Goal: Complete application form

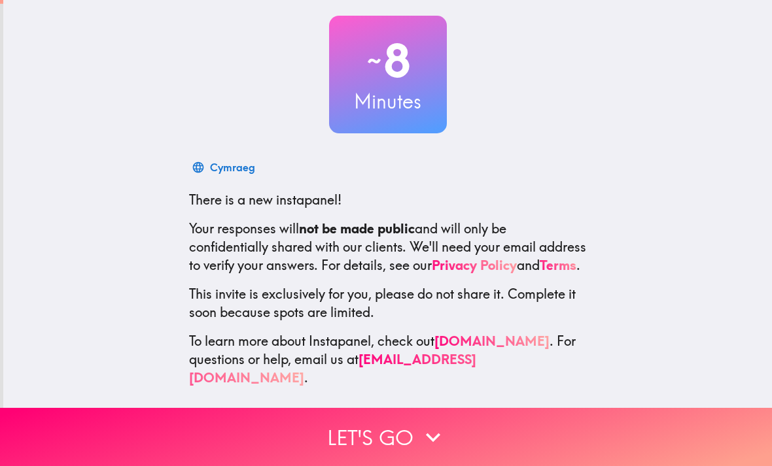
scroll to position [68, 0]
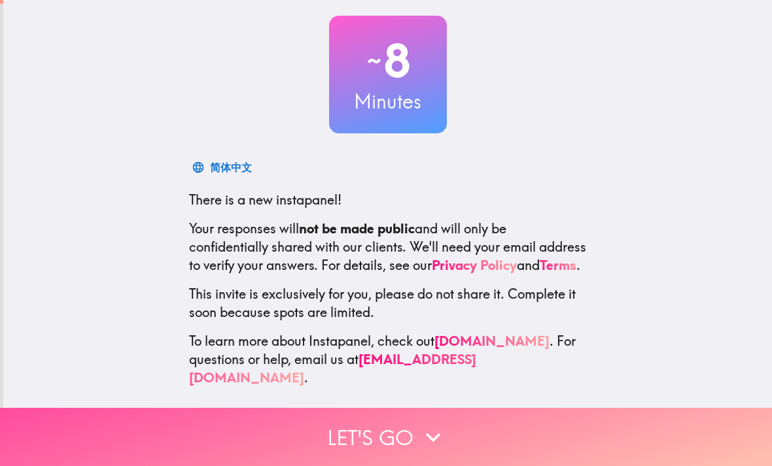
click at [403, 432] on button "Let's go" at bounding box center [386, 437] width 772 height 58
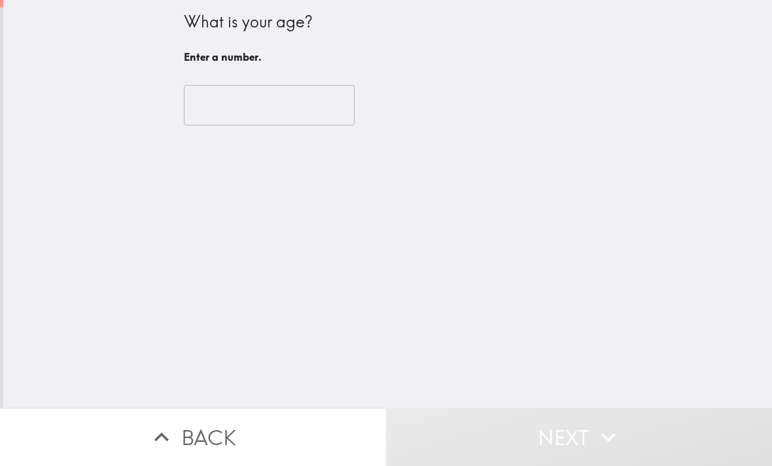
click at [309, 114] on input "number" at bounding box center [269, 105] width 171 height 41
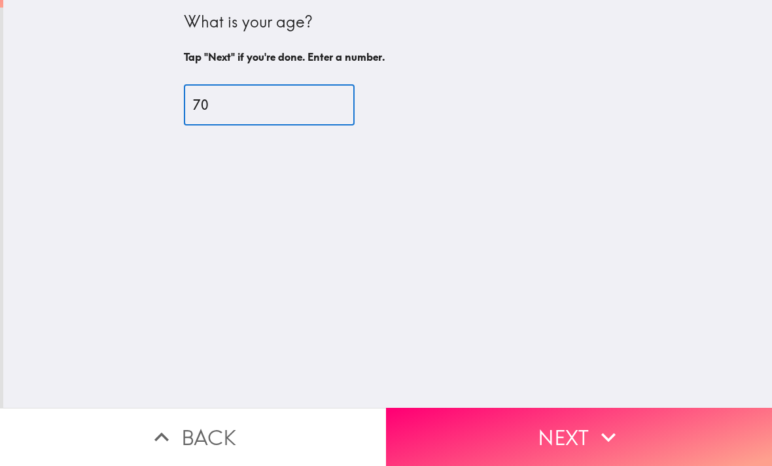
type input "70"
click at [544, 434] on button "Next" at bounding box center [579, 437] width 386 height 58
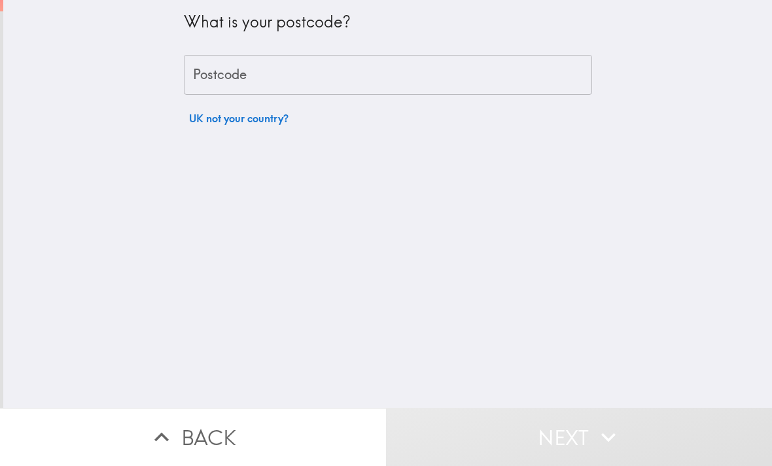
click at [494, 78] on input "Postcode" at bounding box center [388, 75] width 408 height 41
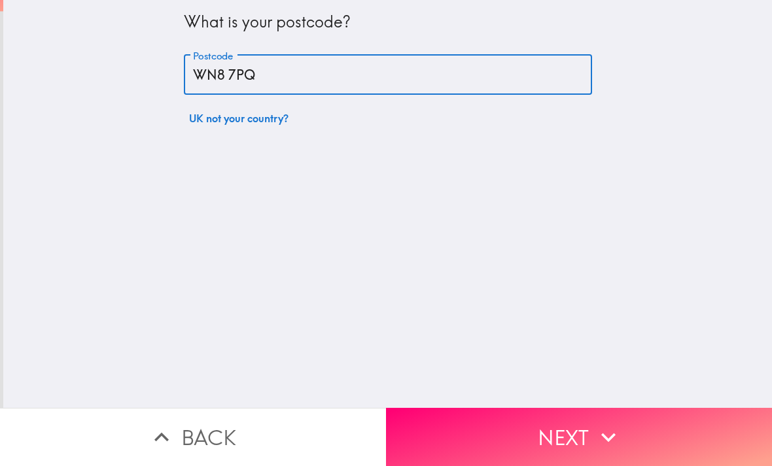
type input "WN8 7PQ"
click at [462, 433] on button "Next" at bounding box center [579, 437] width 386 height 58
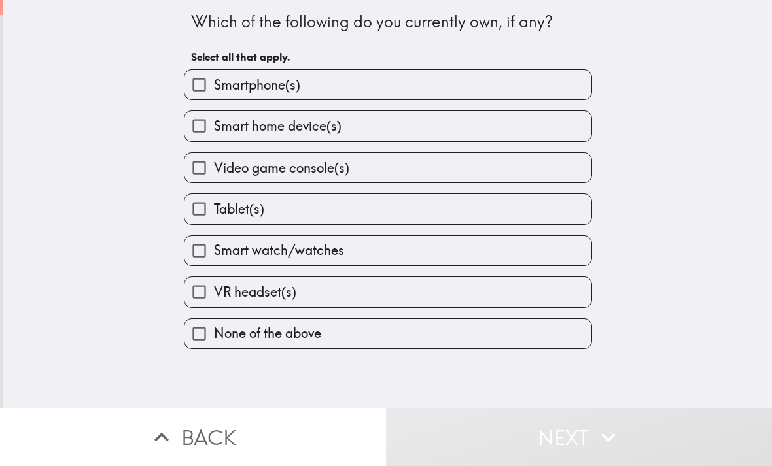
click at [553, 89] on label "Smartphone(s)" at bounding box center [387, 84] width 407 height 29
click at [214, 89] on input "Smartphone(s)" at bounding box center [198, 84] width 29 height 29
checkbox input "true"
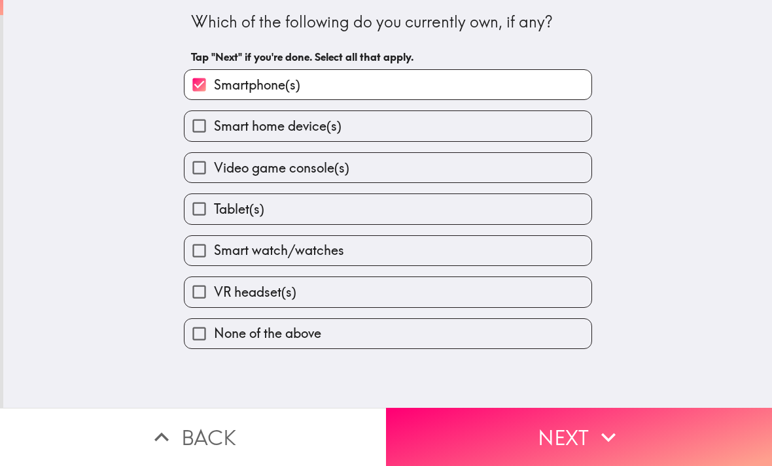
click at [526, 140] on label "Smart home device(s)" at bounding box center [387, 125] width 407 height 29
click at [214, 140] on input "Smart home device(s)" at bounding box center [198, 125] width 29 height 29
checkbox input "true"
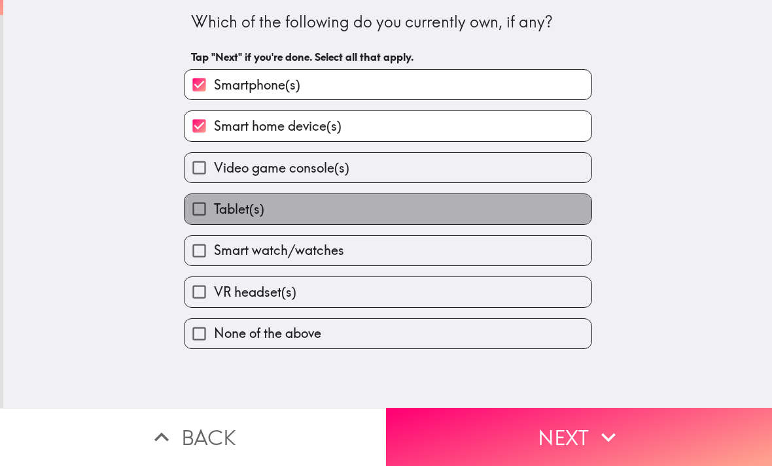
click at [475, 212] on label "Tablet(s)" at bounding box center [387, 208] width 407 height 29
click at [214, 212] on input "Tablet(s)" at bounding box center [198, 208] width 29 height 29
checkbox input "true"
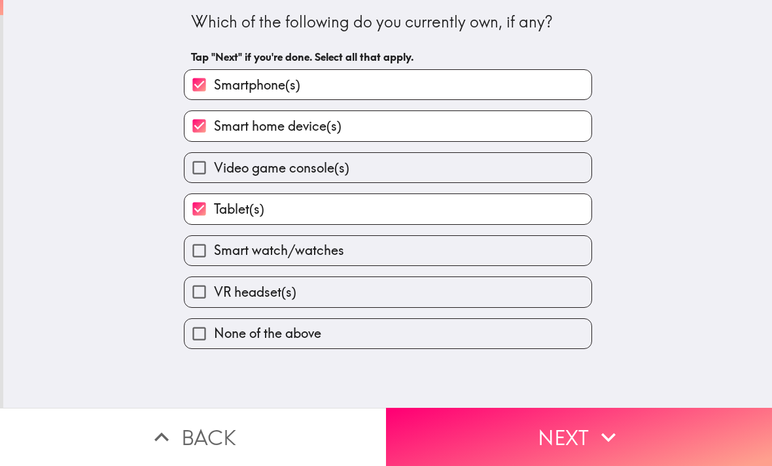
click at [469, 436] on button "Next" at bounding box center [579, 437] width 386 height 58
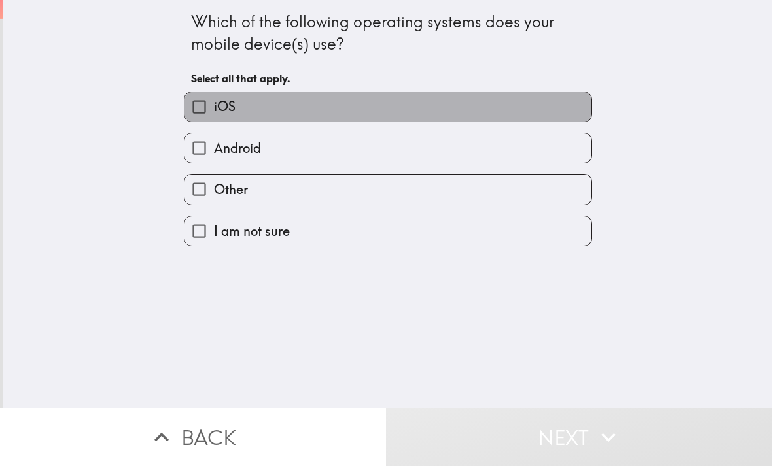
click at [580, 108] on label "iOS" at bounding box center [387, 106] width 407 height 29
click at [214, 108] on input "iOS" at bounding box center [198, 106] width 29 height 29
checkbox input "true"
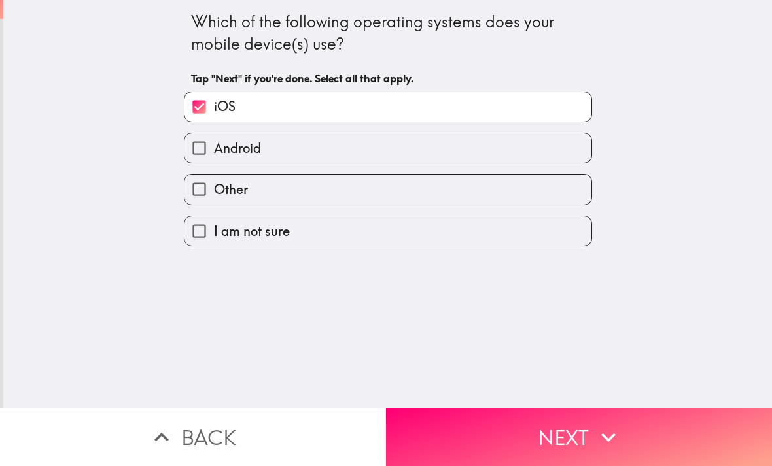
click at [463, 438] on button "Next" at bounding box center [579, 437] width 386 height 58
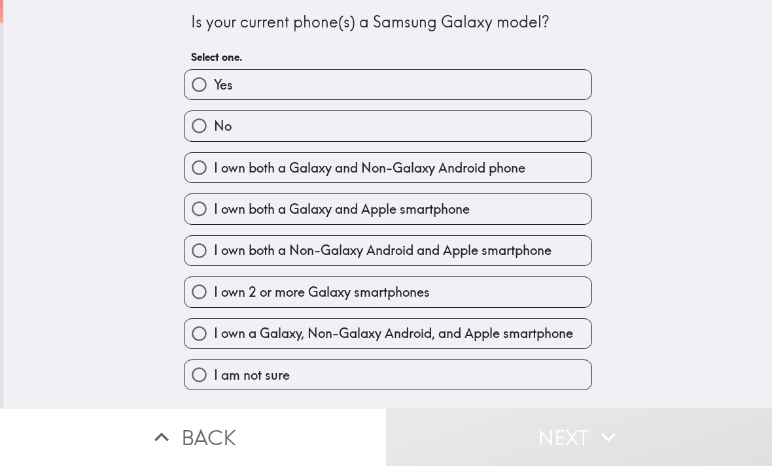
click at [571, 125] on label "No" at bounding box center [387, 125] width 407 height 29
click at [214, 125] on input "No" at bounding box center [198, 125] width 29 height 29
radio input "true"
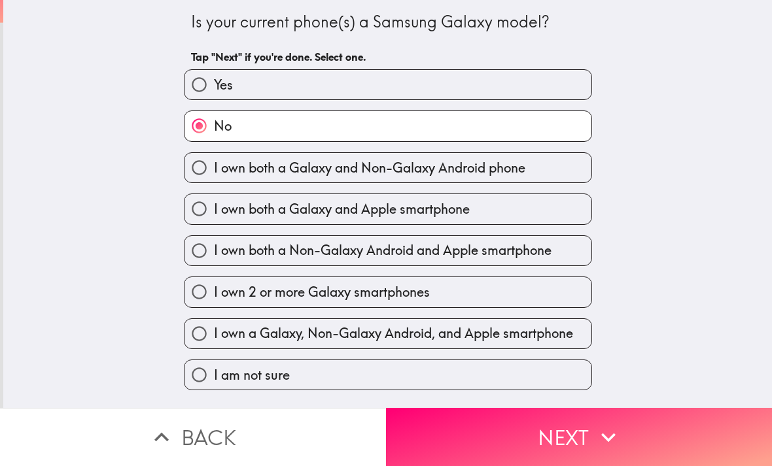
click at [480, 430] on button "Next" at bounding box center [579, 437] width 386 height 58
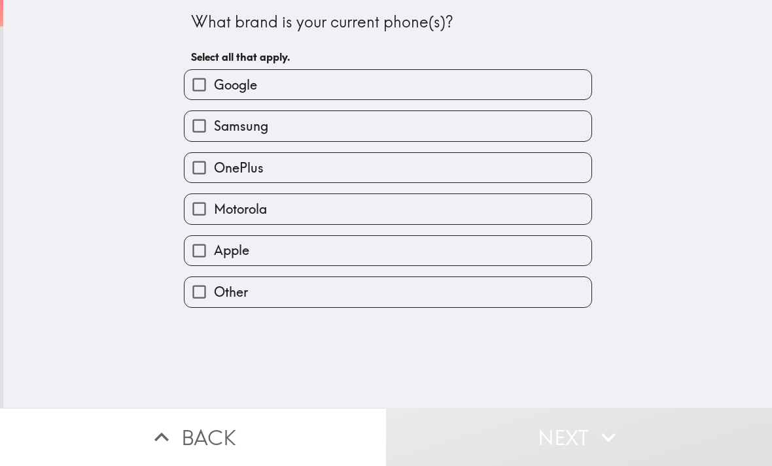
click at [454, 260] on label "Apple" at bounding box center [387, 250] width 407 height 29
click at [214, 260] on input "Apple" at bounding box center [198, 250] width 29 height 29
checkbox input "true"
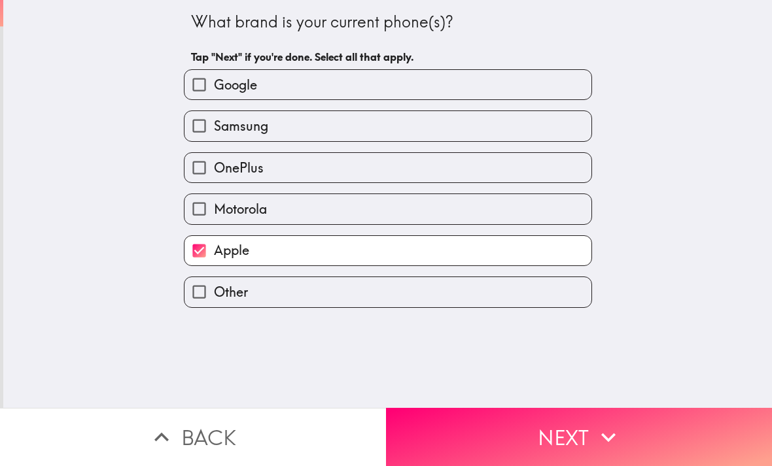
click at [452, 441] on button "Next" at bounding box center [579, 437] width 386 height 58
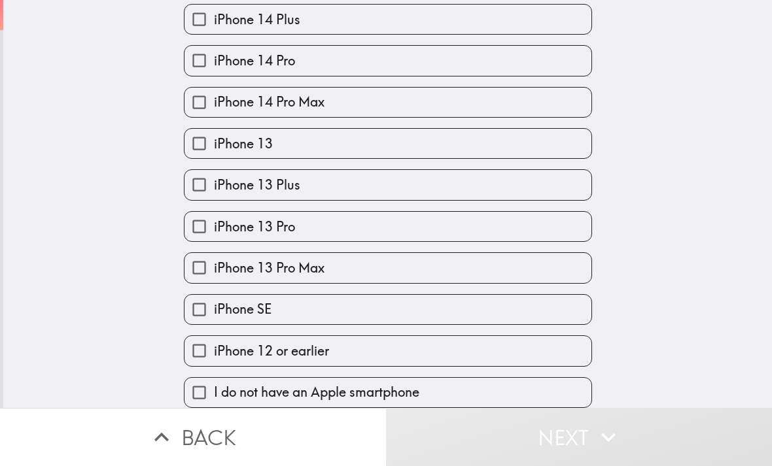
scroll to position [514, 0]
click at [451, 358] on label "iPhone 12 or earlier" at bounding box center [387, 350] width 407 height 29
click at [214, 358] on input "iPhone 12 or earlier" at bounding box center [198, 350] width 29 height 29
checkbox input "true"
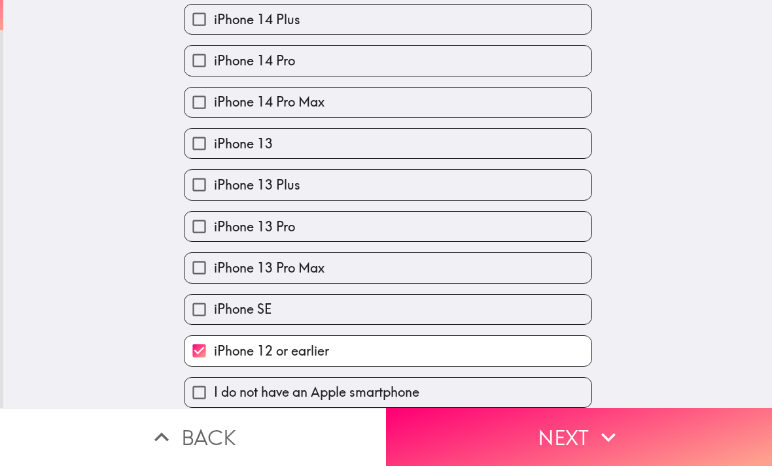
click at [468, 434] on button "Next" at bounding box center [579, 437] width 386 height 58
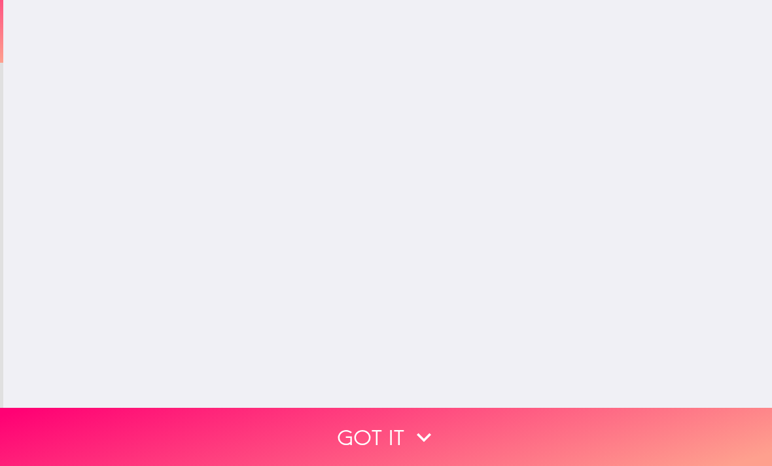
scroll to position [0, 0]
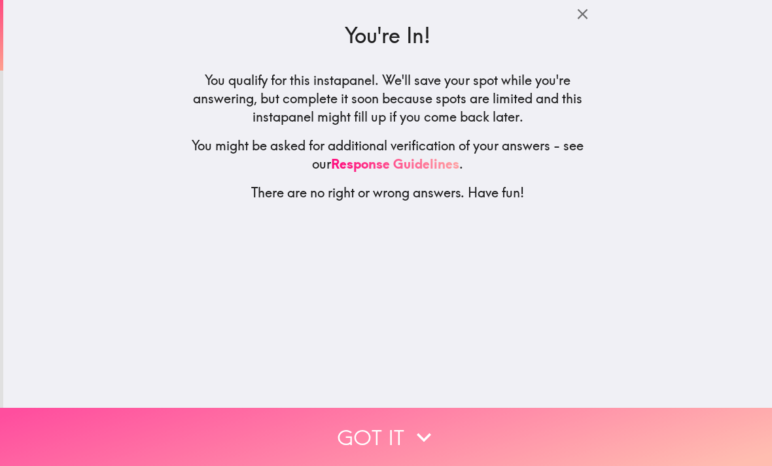
click at [387, 443] on button "Got it" at bounding box center [386, 437] width 772 height 58
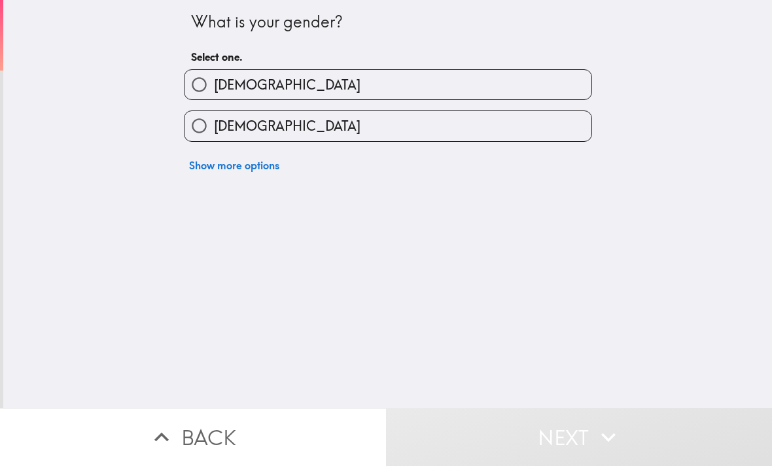
click at [537, 124] on label "[DEMOGRAPHIC_DATA]" at bounding box center [387, 125] width 407 height 29
click at [214, 124] on input "[DEMOGRAPHIC_DATA]" at bounding box center [198, 125] width 29 height 29
radio input "true"
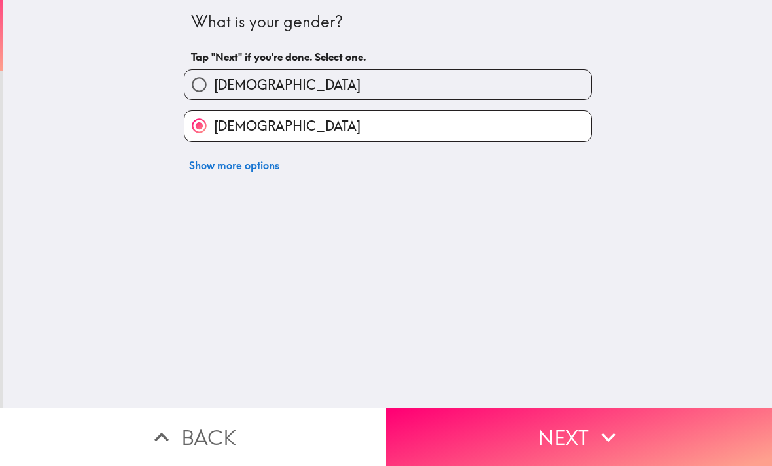
click at [451, 434] on button "Next" at bounding box center [579, 437] width 386 height 58
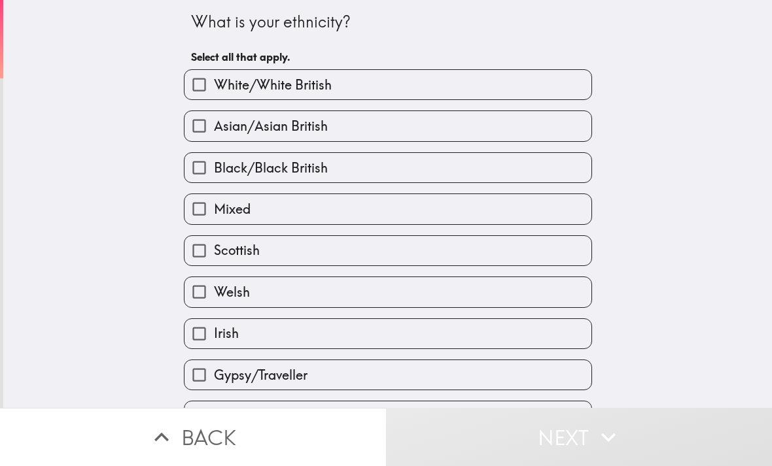
click at [564, 86] on label "White/White British" at bounding box center [387, 84] width 407 height 29
click at [214, 86] on input "White/White British" at bounding box center [198, 84] width 29 height 29
checkbox input "true"
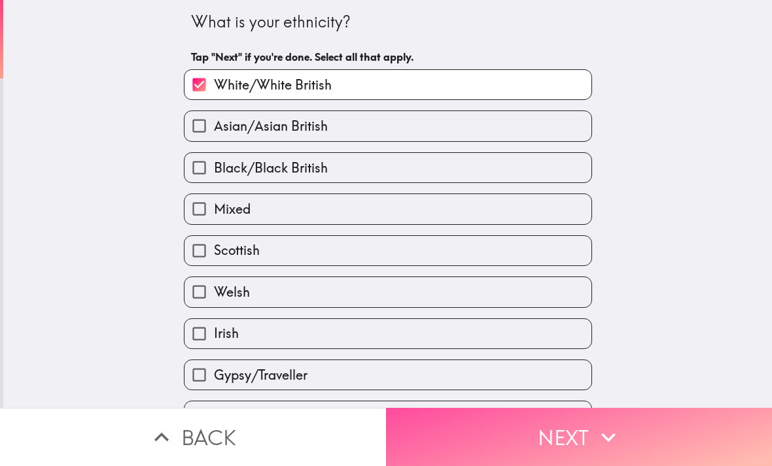
click at [452, 441] on button "Next" at bounding box center [579, 437] width 386 height 58
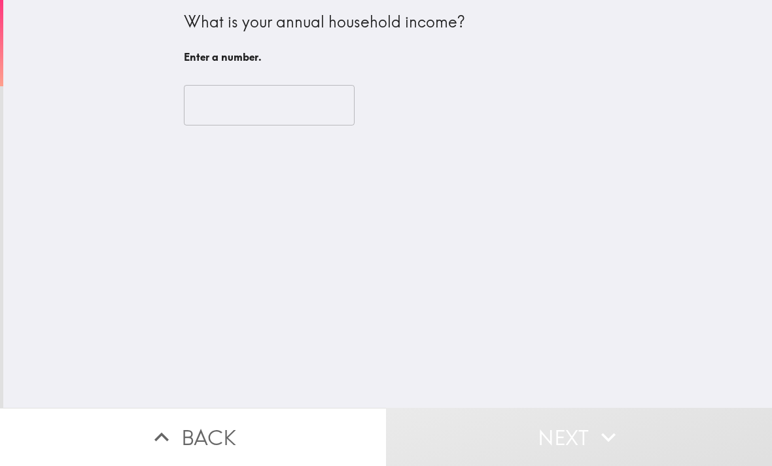
click at [299, 122] on input "number" at bounding box center [269, 105] width 171 height 41
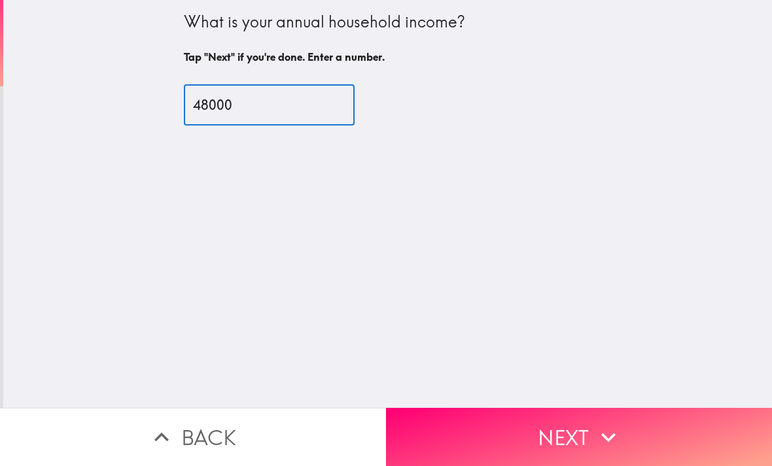
type input "48000"
click at [490, 431] on button "Next" at bounding box center [579, 437] width 386 height 58
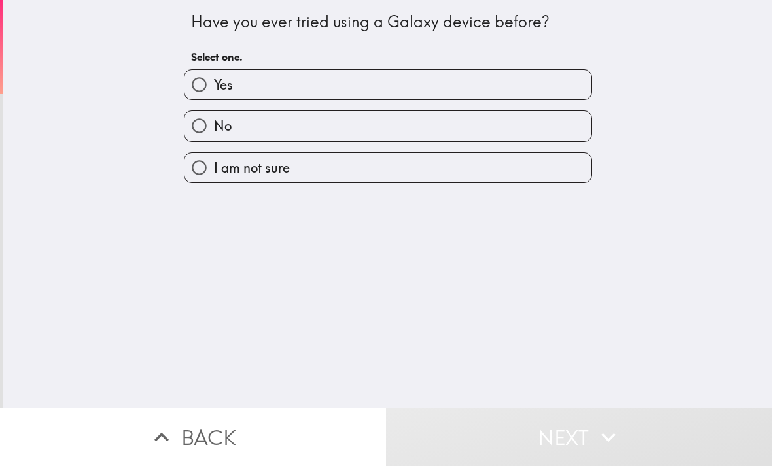
click at [541, 122] on label "No" at bounding box center [387, 125] width 407 height 29
click at [214, 122] on input "No" at bounding box center [198, 125] width 29 height 29
radio input "true"
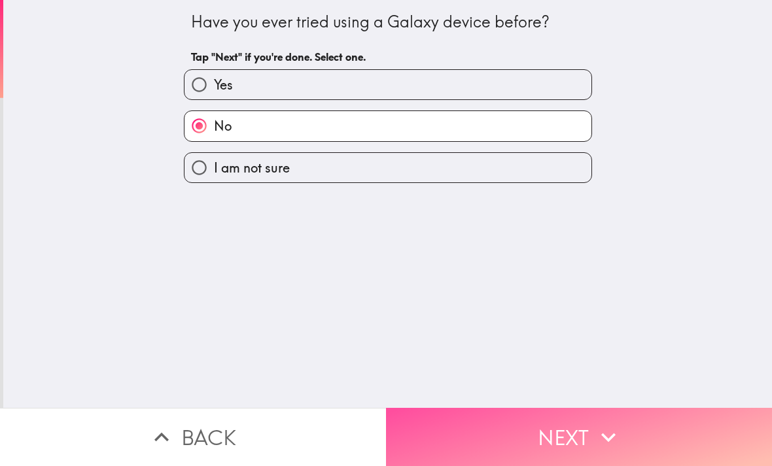
click at [532, 439] on button "Next" at bounding box center [579, 437] width 386 height 58
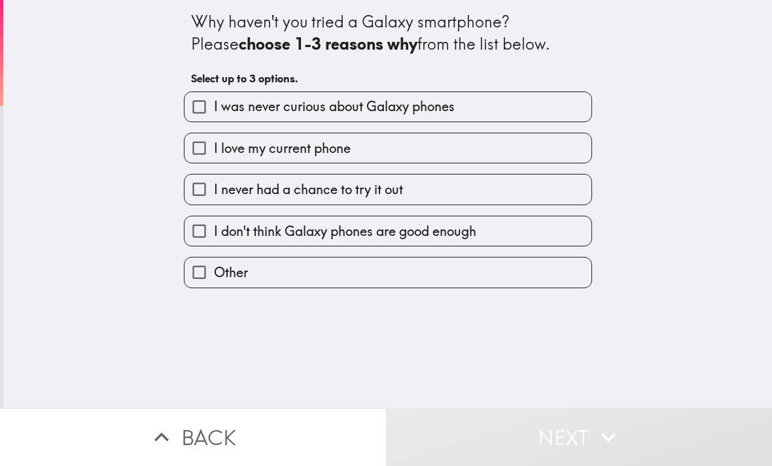
click at [549, 156] on label "I love my current phone" at bounding box center [387, 147] width 407 height 29
click at [214, 156] on input "I love my current phone" at bounding box center [198, 147] width 29 height 29
checkbox input "true"
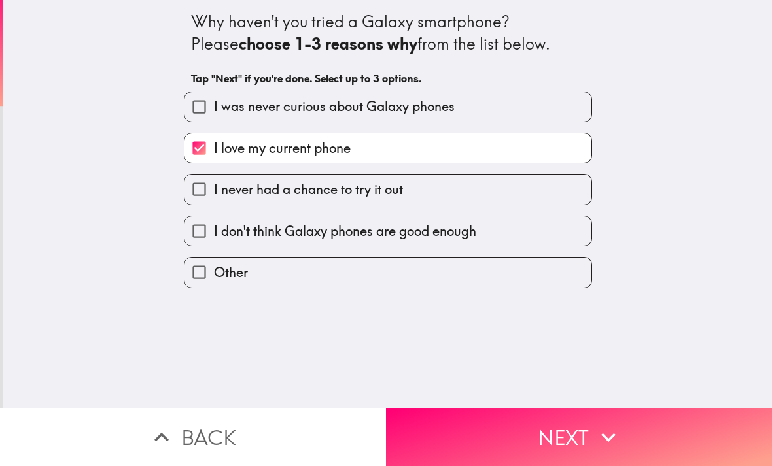
click at [535, 437] on button "Next" at bounding box center [579, 437] width 386 height 58
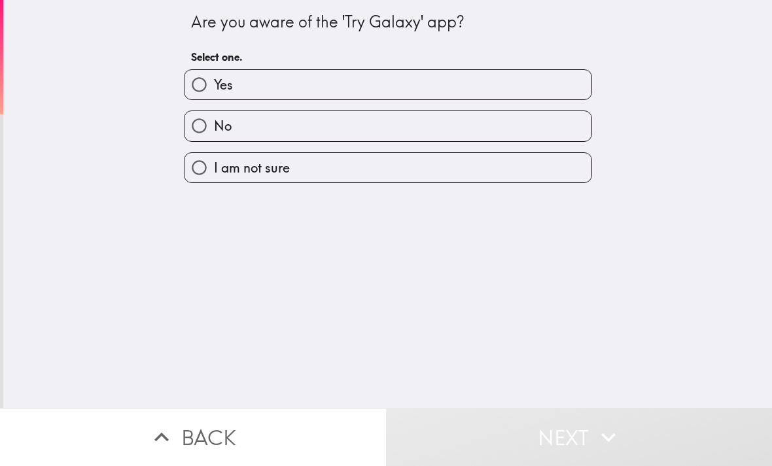
click at [547, 129] on label "No" at bounding box center [387, 125] width 407 height 29
click at [214, 129] on input "No" at bounding box center [198, 125] width 29 height 29
radio input "true"
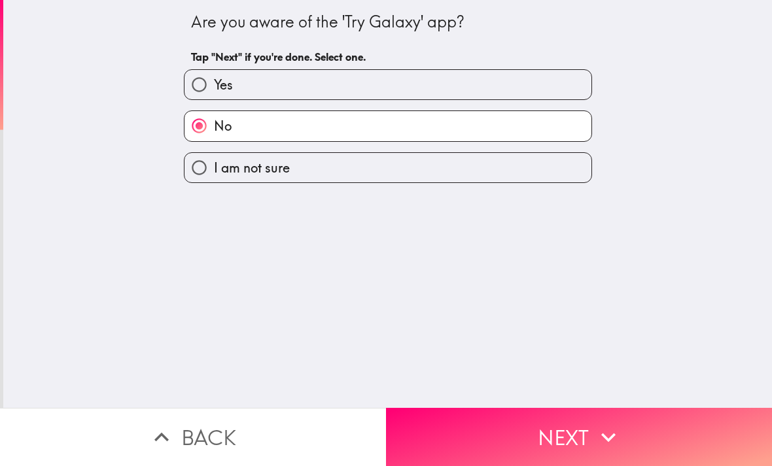
click at [490, 441] on button "Next" at bounding box center [579, 437] width 386 height 58
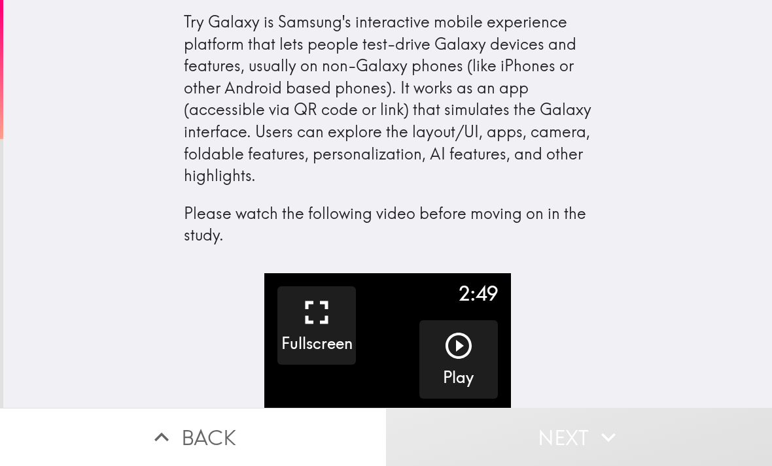
click at [468, 343] on icon "button" at bounding box center [458, 345] width 31 height 31
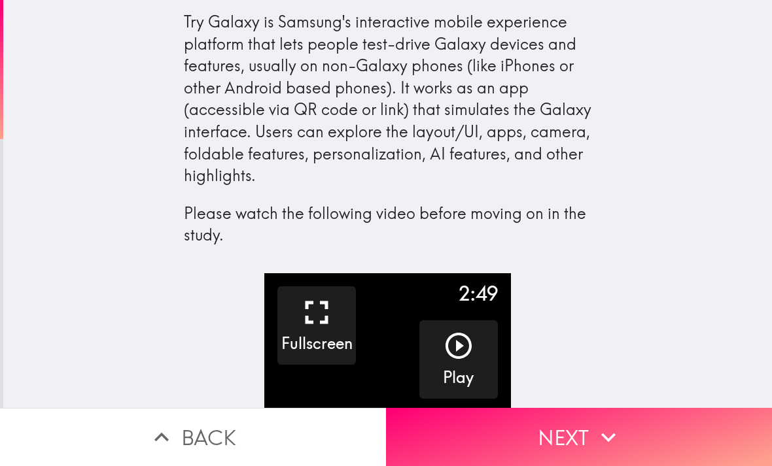
click at [598, 437] on icon "button" at bounding box center [608, 437] width 29 height 29
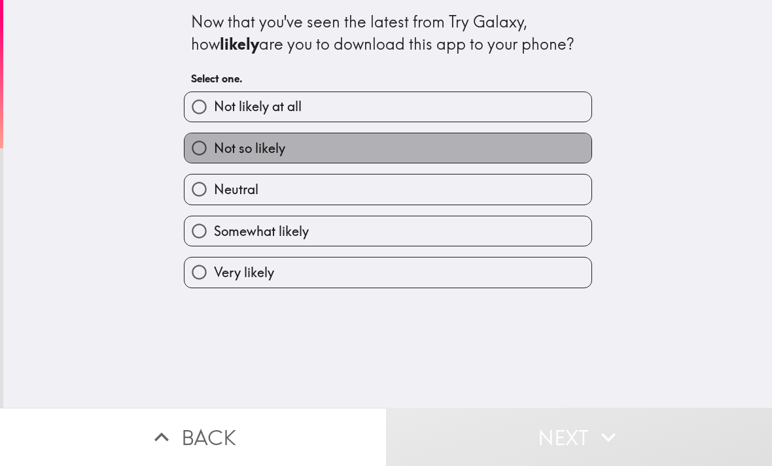
click at [424, 150] on label "Not so likely" at bounding box center [387, 147] width 407 height 29
click at [214, 150] on input "Not so likely" at bounding box center [198, 147] width 29 height 29
radio input "true"
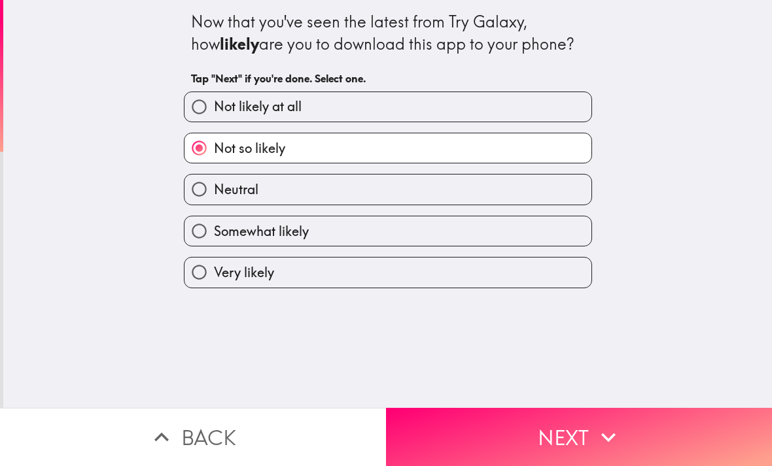
click at [507, 432] on button "Next" at bounding box center [579, 437] width 386 height 58
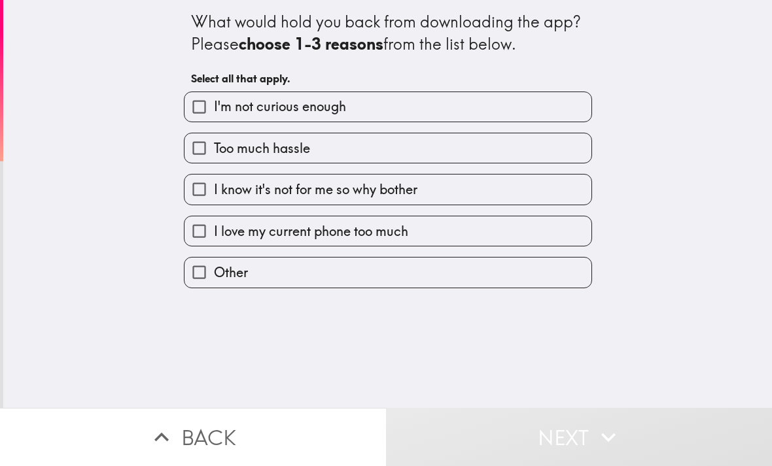
click at [561, 114] on label "I'm not curious enough" at bounding box center [387, 106] width 407 height 29
click at [214, 114] on input "I'm not curious enough" at bounding box center [198, 106] width 29 height 29
checkbox input "true"
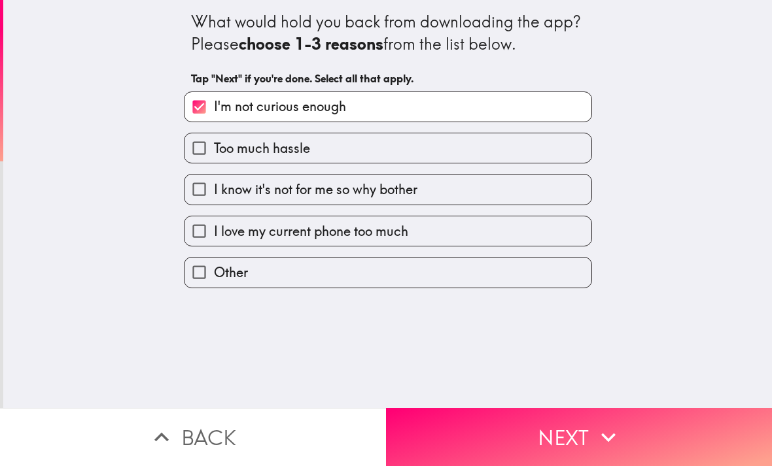
click at [510, 197] on label "I know it's not for me so why bother" at bounding box center [387, 189] width 407 height 29
click at [214, 197] on input "I know it's not for me so why bother" at bounding box center [198, 189] width 29 height 29
checkbox input "true"
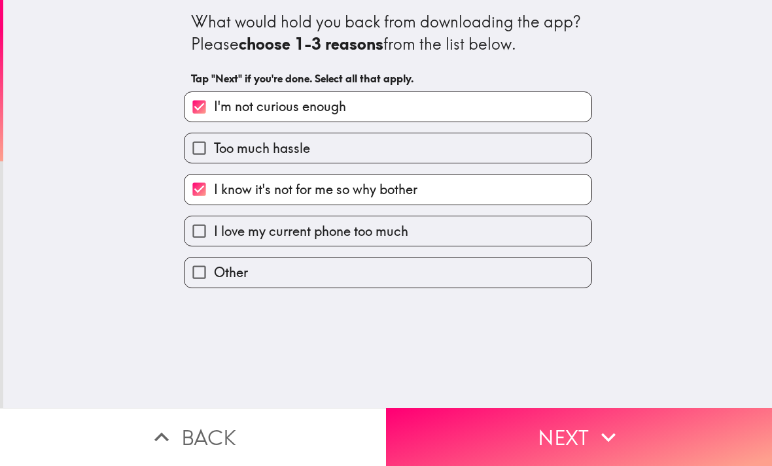
click at [479, 239] on label "I love my current phone too much" at bounding box center [387, 230] width 407 height 29
click at [214, 239] on input "I love my current phone too much" at bounding box center [198, 230] width 29 height 29
checkbox input "true"
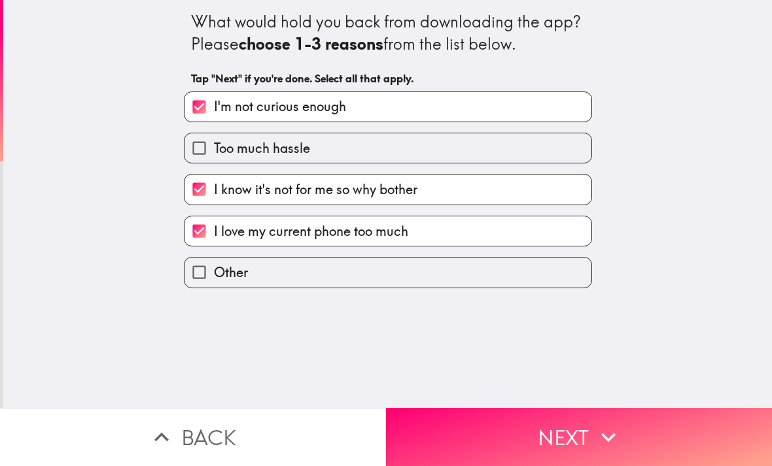
click at [470, 437] on button "Next" at bounding box center [579, 437] width 386 height 58
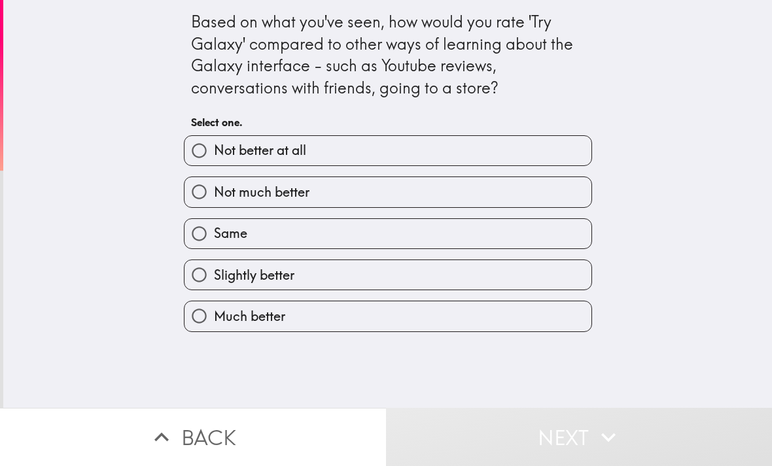
click at [510, 236] on label "Same" at bounding box center [387, 233] width 407 height 29
click at [214, 236] on input "Same" at bounding box center [198, 233] width 29 height 29
radio input "true"
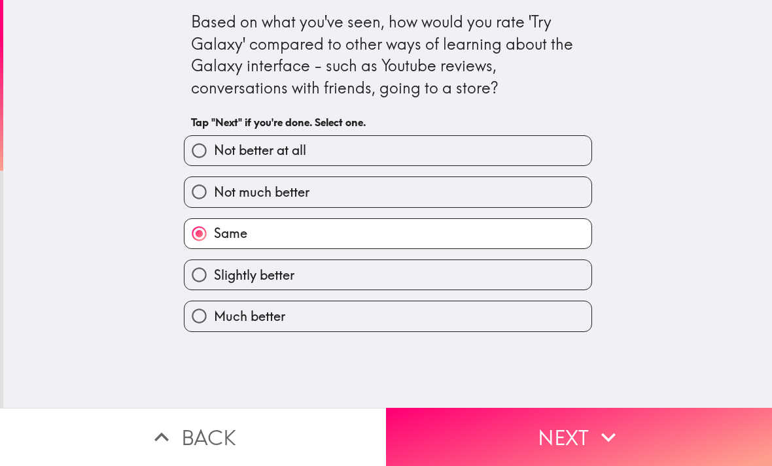
click at [464, 432] on button "Next" at bounding box center [579, 437] width 386 height 58
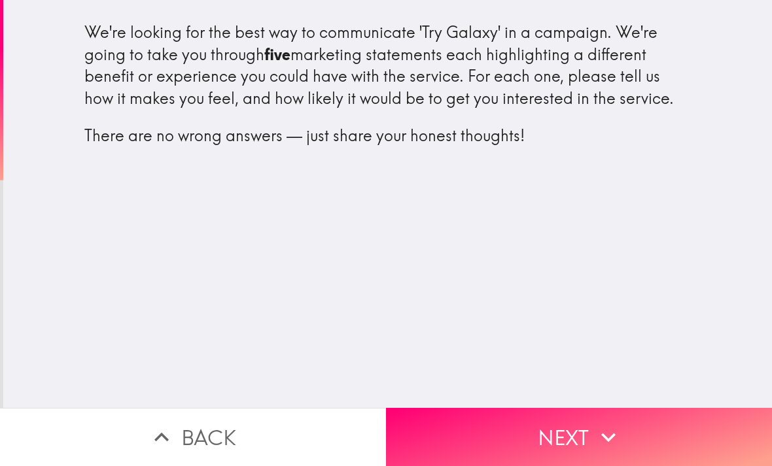
click at [572, 431] on button "Next" at bounding box center [579, 437] width 386 height 58
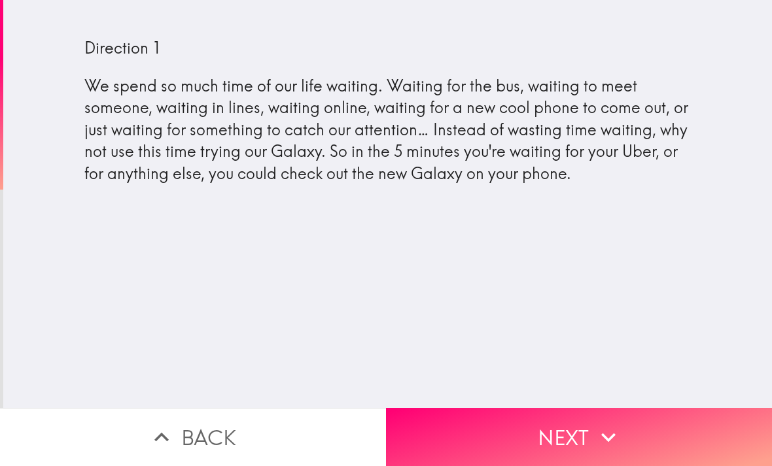
click at [604, 430] on icon "button" at bounding box center [608, 437] width 29 height 29
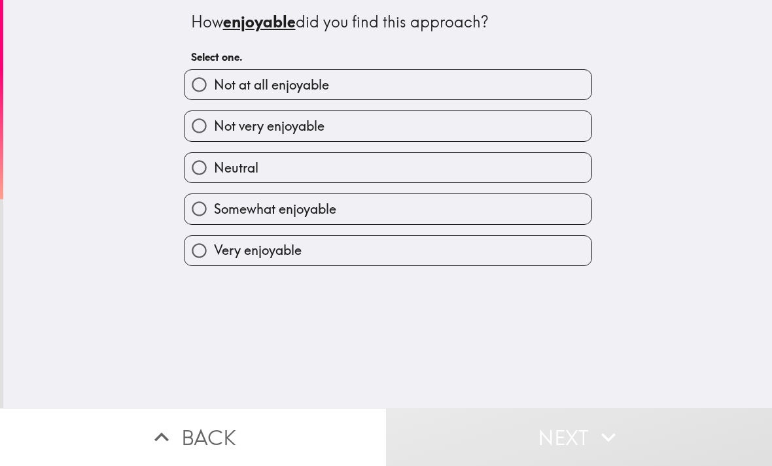
click at [502, 164] on label "Neutral" at bounding box center [387, 167] width 407 height 29
click at [214, 164] on input "Neutral" at bounding box center [198, 167] width 29 height 29
radio input "true"
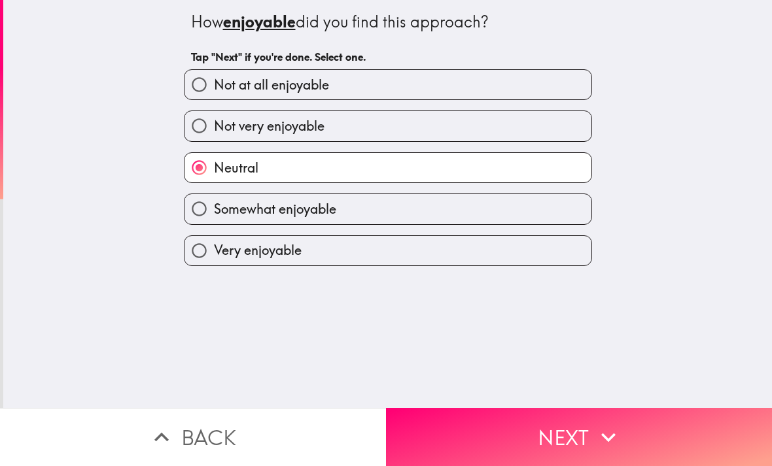
click at [594, 428] on icon "button" at bounding box center [608, 437] width 29 height 29
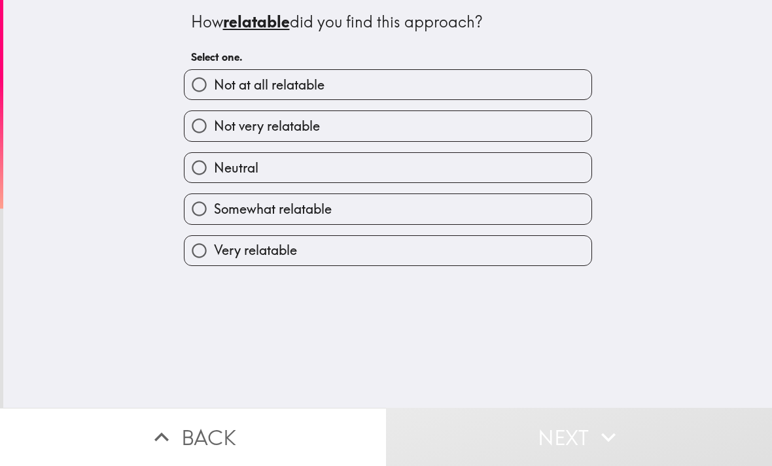
click at [477, 211] on label "Somewhat relatable" at bounding box center [387, 208] width 407 height 29
click at [214, 211] on input "Somewhat relatable" at bounding box center [198, 208] width 29 height 29
radio input "true"
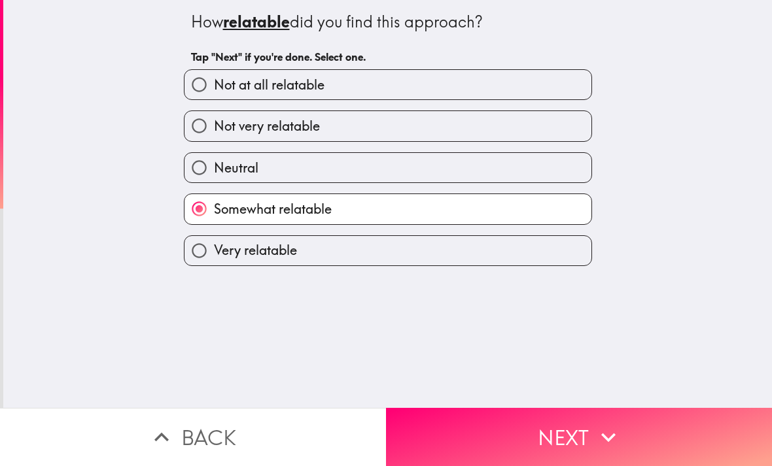
click at [617, 438] on icon "button" at bounding box center [608, 437] width 29 height 29
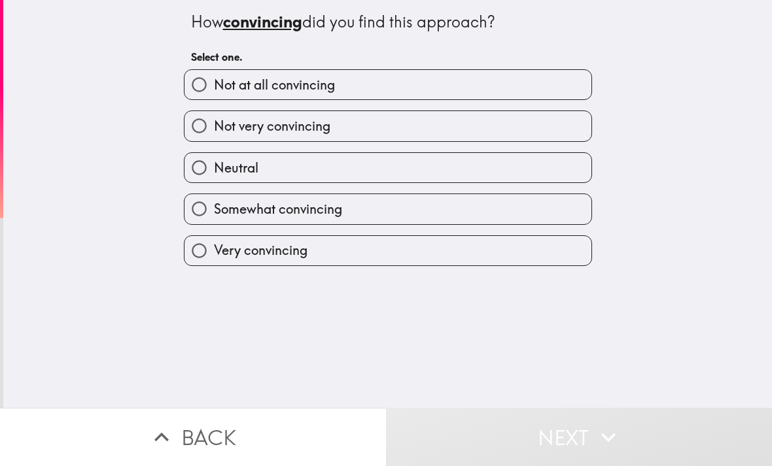
click at [463, 169] on label "Neutral" at bounding box center [387, 167] width 407 height 29
click at [214, 169] on input "Neutral" at bounding box center [198, 167] width 29 height 29
radio input "true"
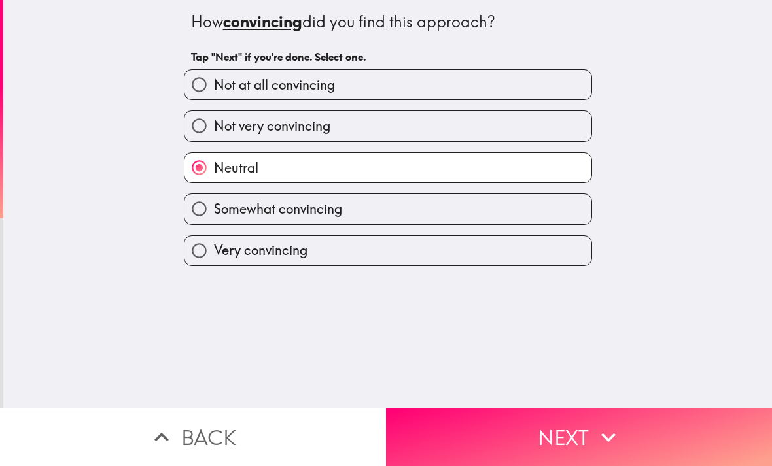
click at [617, 433] on icon "button" at bounding box center [608, 437] width 29 height 29
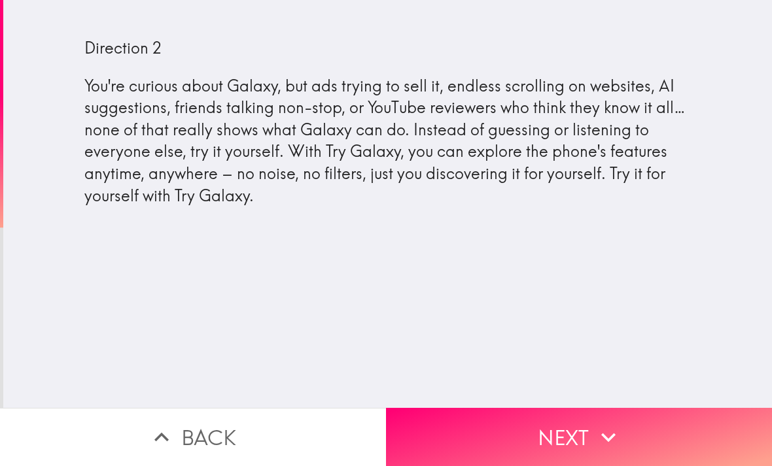
click at [562, 436] on button "Next" at bounding box center [579, 437] width 386 height 58
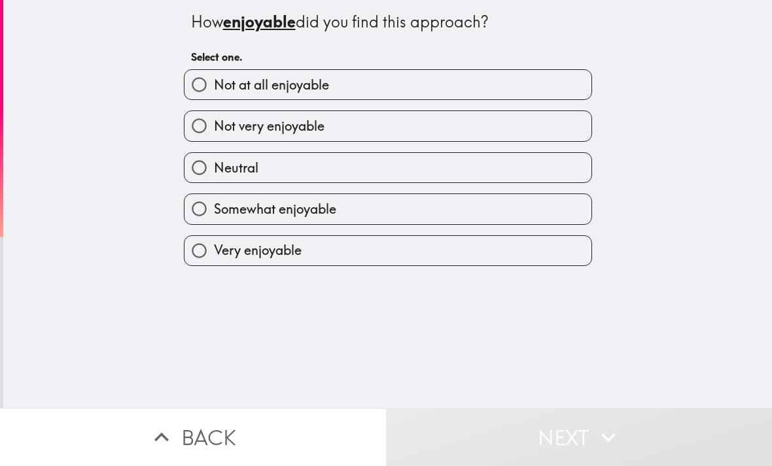
click at [483, 211] on label "Somewhat enjoyable" at bounding box center [387, 208] width 407 height 29
click at [214, 211] on input "Somewhat enjoyable" at bounding box center [198, 208] width 29 height 29
radio input "true"
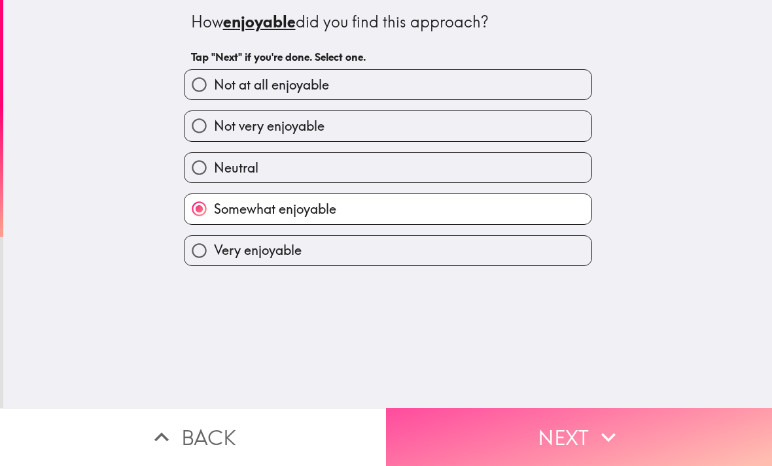
click at [545, 435] on button "Next" at bounding box center [579, 437] width 386 height 58
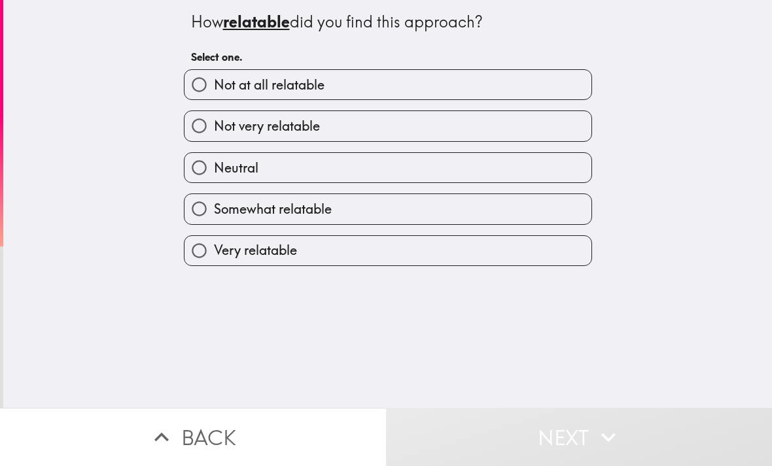
click at [558, 173] on label "Neutral" at bounding box center [387, 167] width 407 height 29
click at [214, 173] on input "Neutral" at bounding box center [198, 167] width 29 height 29
radio input "true"
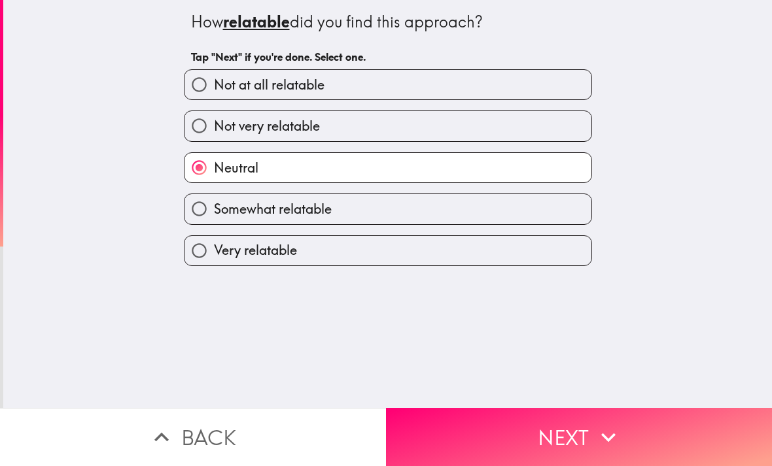
click at [527, 434] on button "Next" at bounding box center [579, 437] width 386 height 58
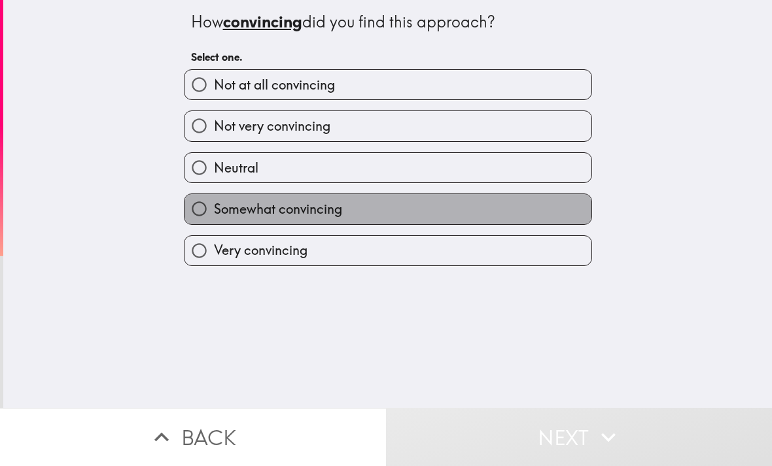
click at [451, 211] on label "Somewhat convincing" at bounding box center [387, 208] width 407 height 29
click at [214, 211] on input "Somewhat convincing" at bounding box center [198, 208] width 29 height 29
radio input "true"
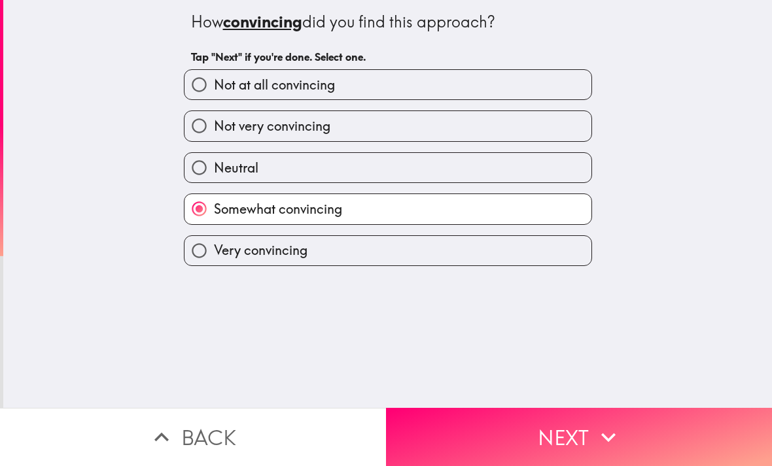
click at [559, 439] on button "Next" at bounding box center [579, 437] width 386 height 58
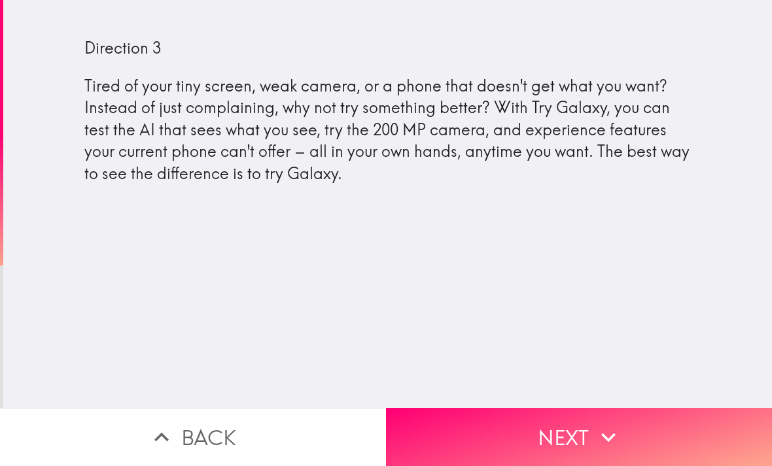
click at [626, 432] on button "Next" at bounding box center [579, 437] width 386 height 58
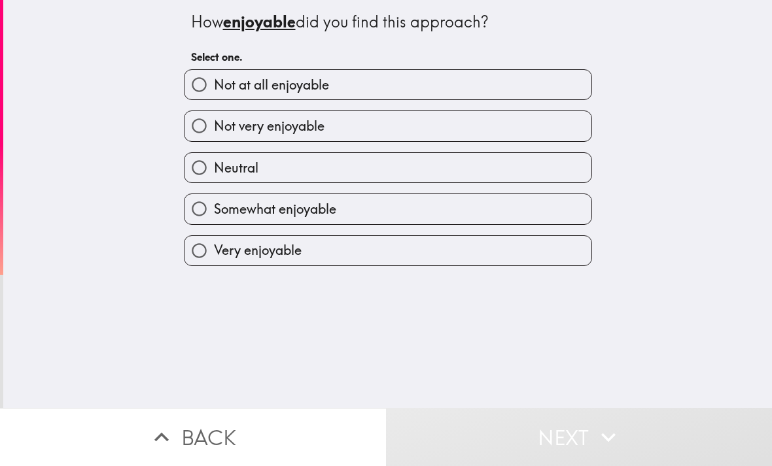
click at [511, 208] on label "Somewhat enjoyable" at bounding box center [387, 208] width 407 height 29
click at [214, 208] on input "Somewhat enjoyable" at bounding box center [198, 208] width 29 height 29
radio input "true"
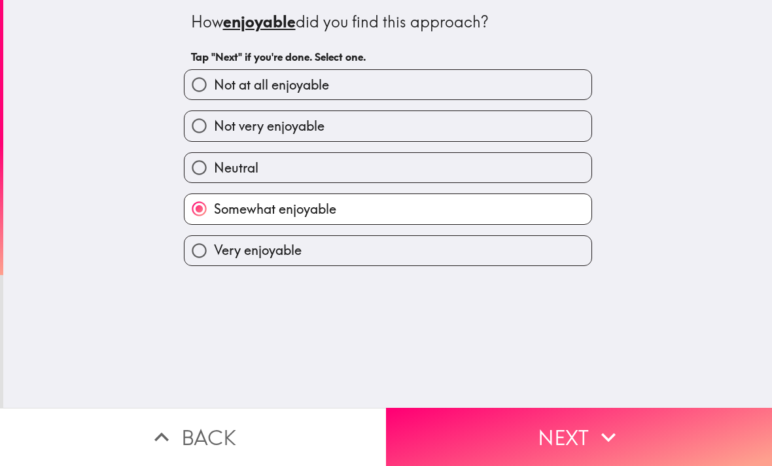
click at [536, 434] on button "Next" at bounding box center [579, 437] width 386 height 58
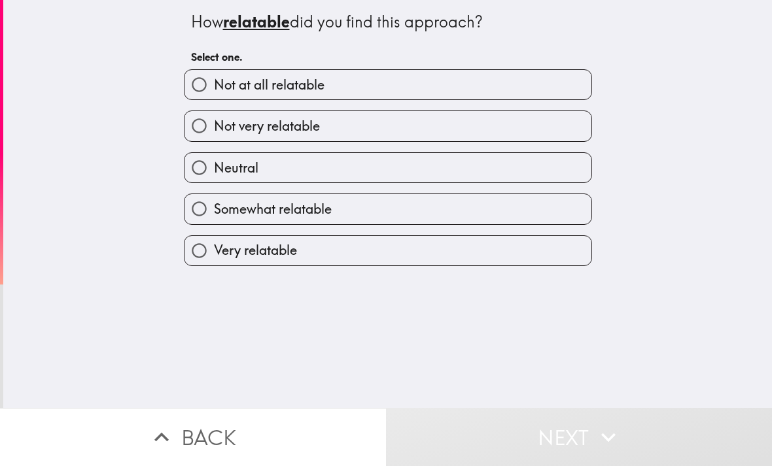
click at [553, 180] on label "Neutral" at bounding box center [387, 167] width 407 height 29
click at [214, 180] on input "Neutral" at bounding box center [198, 167] width 29 height 29
radio input "true"
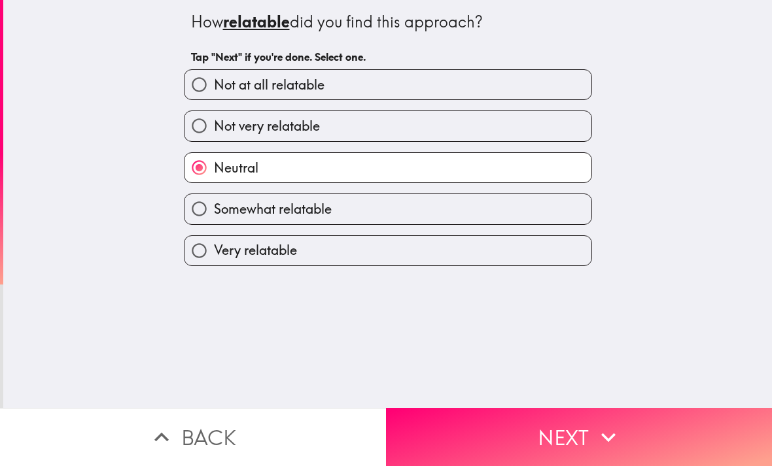
click at [517, 435] on button "Next" at bounding box center [579, 437] width 386 height 58
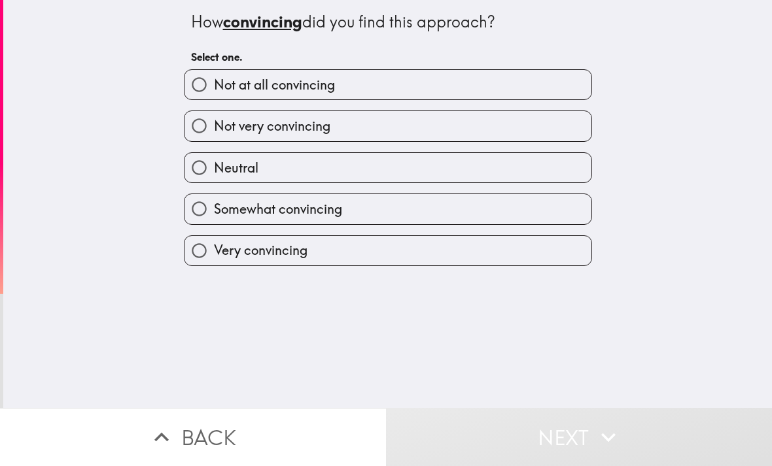
click at [520, 209] on label "Somewhat convincing" at bounding box center [387, 208] width 407 height 29
click at [214, 209] on input "Somewhat convincing" at bounding box center [198, 208] width 29 height 29
radio input "true"
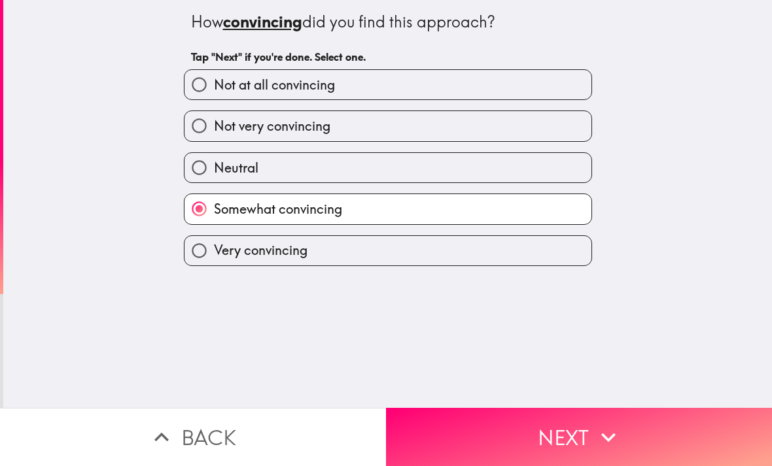
click at [500, 442] on button "Next" at bounding box center [579, 437] width 386 height 58
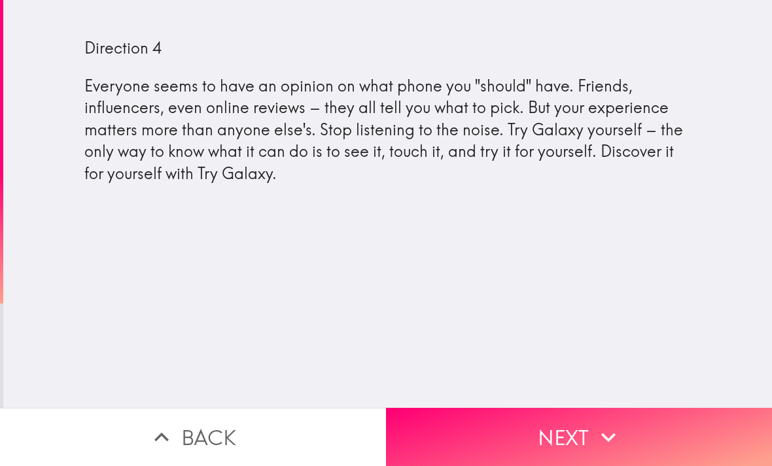
click at [583, 437] on button "Next" at bounding box center [579, 437] width 386 height 58
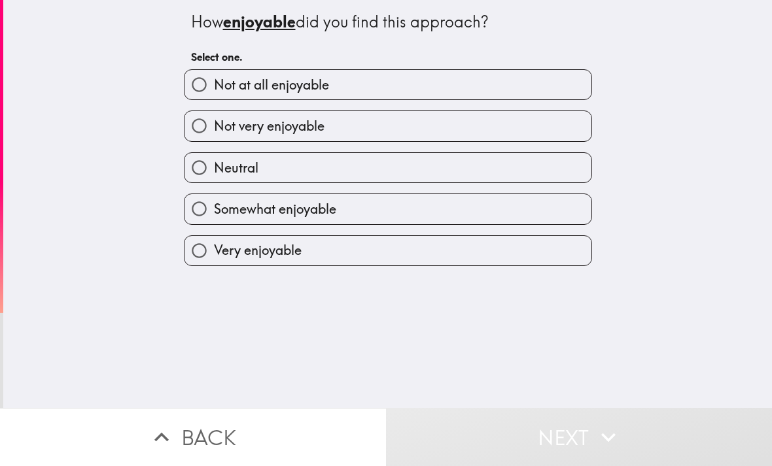
click at [359, 207] on label "Somewhat enjoyable" at bounding box center [387, 208] width 407 height 29
click at [214, 207] on input "Somewhat enjoyable" at bounding box center [198, 208] width 29 height 29
radio input "true"
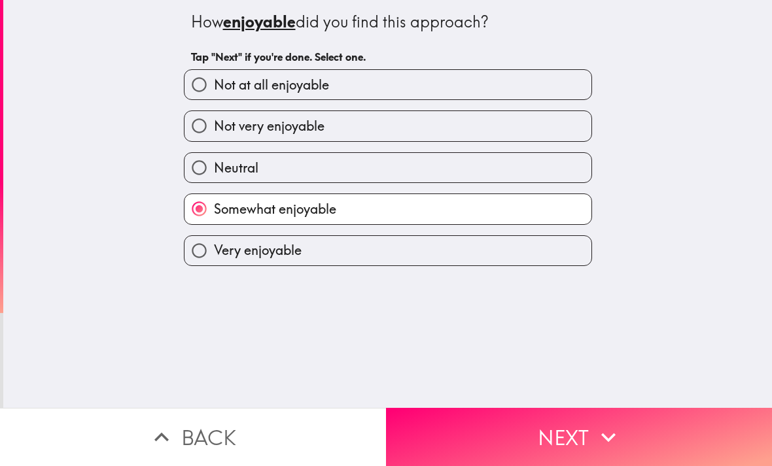
click at [558, 437] on button "Next" at bounding box center [579, 437] width 386 height 58
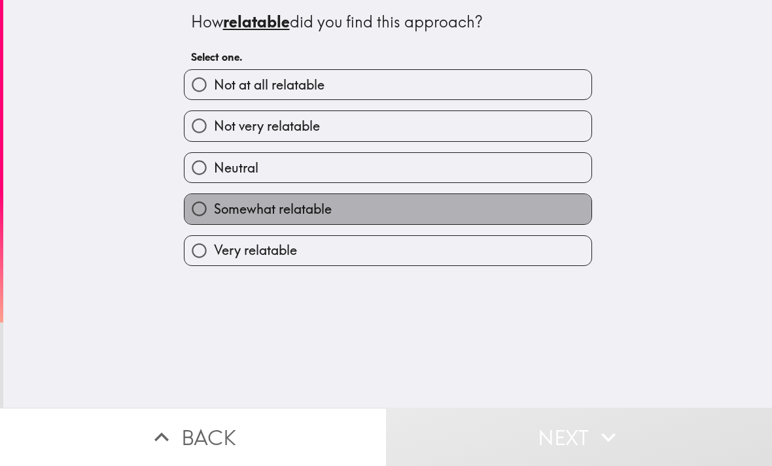
click at [435, 205] on label "Somewhat relatable" at bounding box center [387, 208] width 407 height 29
click at [214, 205] on input "Somewhat relatable" at bounding box center [198, 208] width 29 height 29
radio input "true"
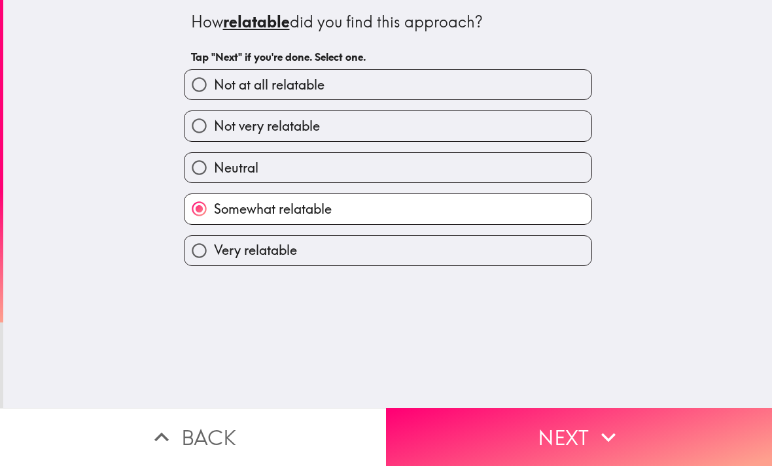
click at [480, 432] on button "Next" at bounding box center [579, 437] width 386 height 58
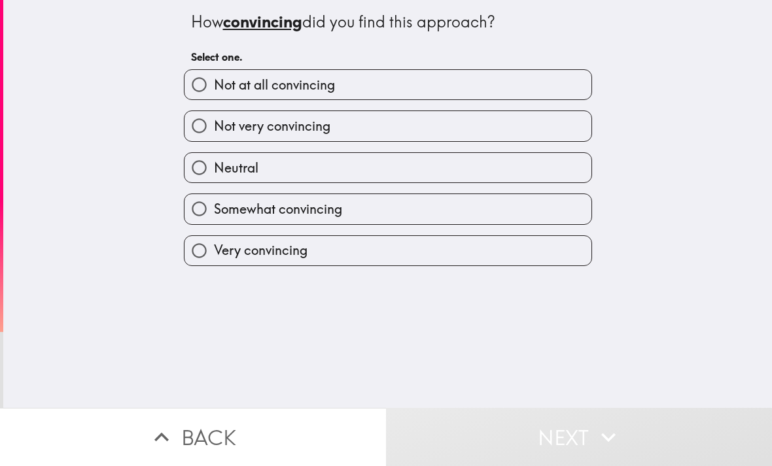
click at [526, 209] on label "Somewhat convincing" at bounding box center [387, 208] width 407 height 29
click at [214, 209] on input "Somewhat convincing" at bounding box center [198, 208] width 29 height 29
radio input "true"
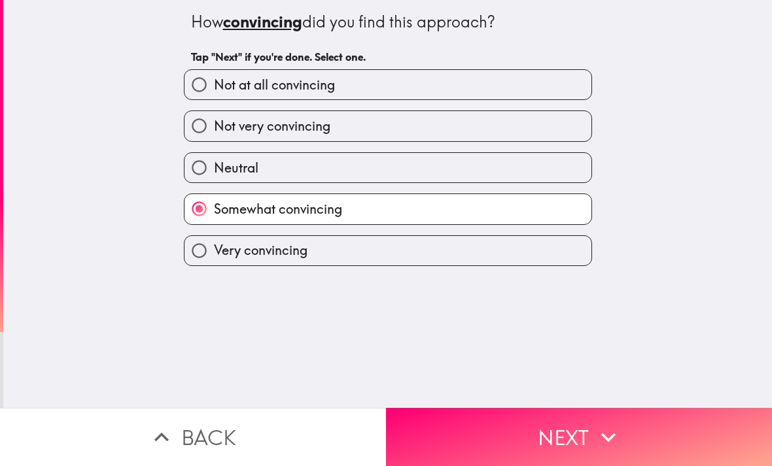
click at [485, 428] on button "Next" at bounding box center [579, 437] width 386 height 58
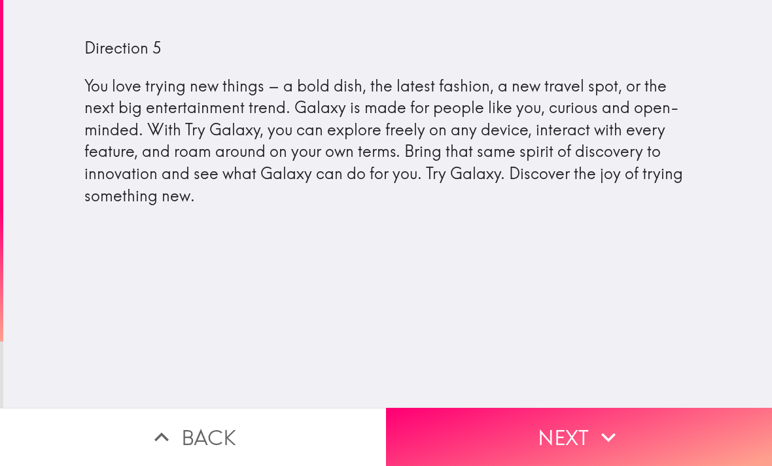
click at [553, 448] on button "Next" at bounding box center [579, 437] width 386 height 58
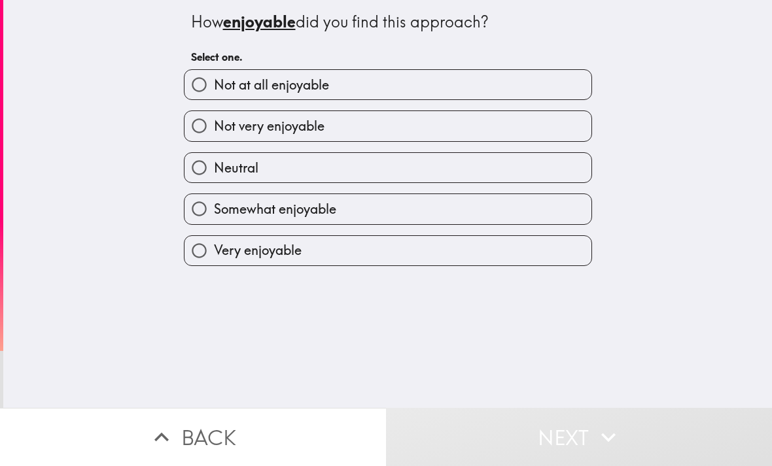
click at [498, 165] on label "Neutral" at bounding box center [387, 167] width 407 height 29
click at [214, 165] on input "Neutral" at bounding box center [198, 167] width 29 height 29
radio input "true"
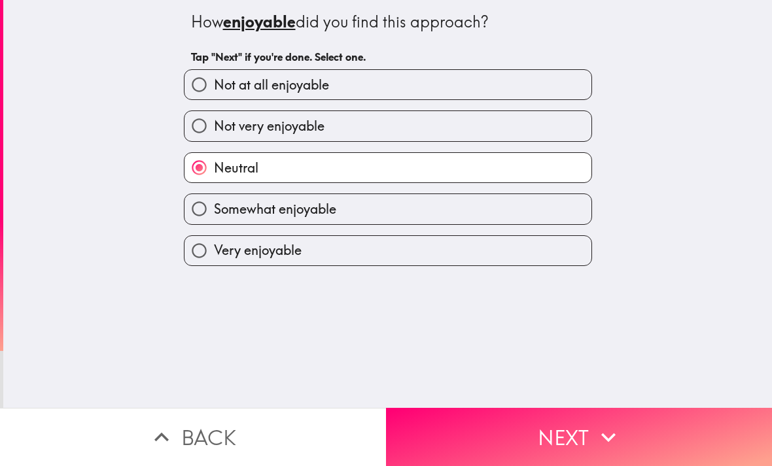
click at [568, 441] on button "Next" at bounding box center [579, 437] width 386 height 58
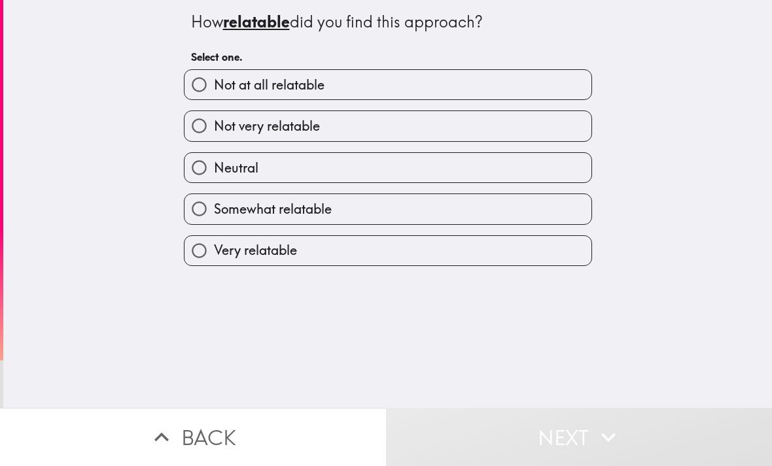
click at [545, 161] on label "Neutral" at bounding box center [387, 167] width 407 height 29
click at [214, 161] on input "Neutral" at bounding box center [198, 167] width 29 height 29
radio input "true"
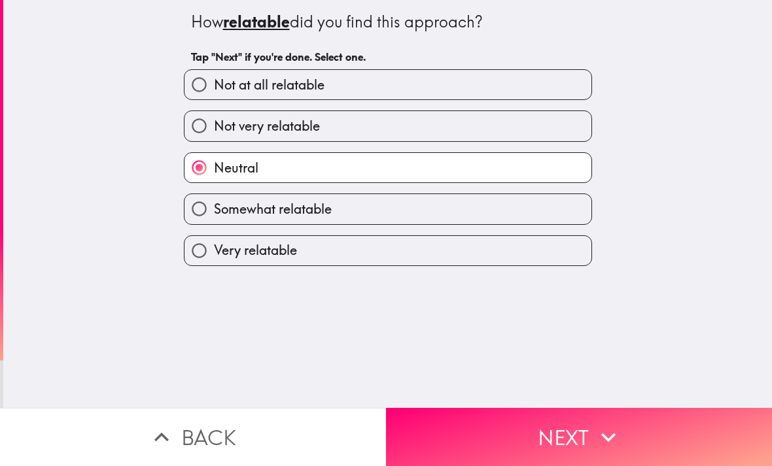
click at [520, 441] on button "Next" at bounding box center [579, 437] width 386 height 58
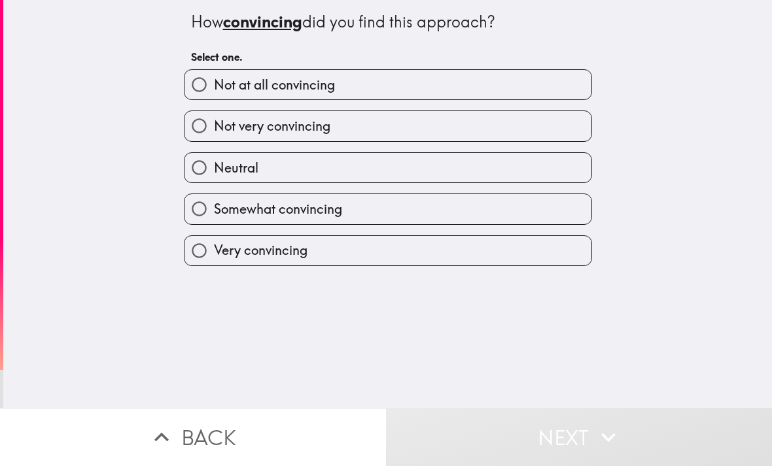
click at [565, 174] on label "Neutral" at bounding box center [387, 167] width 407 height 29
click at [214, 174] on input "Neutral" at bounding box center [198, 167] width 29 height 29
radio input "true"
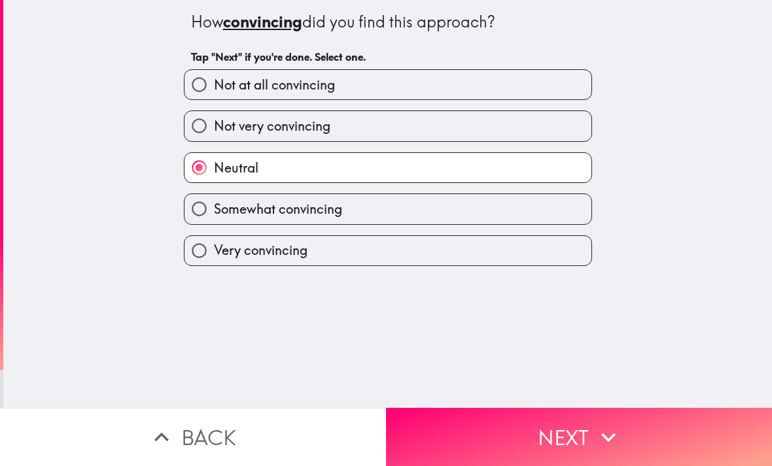
click at [530, 428] on button "Next" at bounding box center [579, 437] width 386 height 58
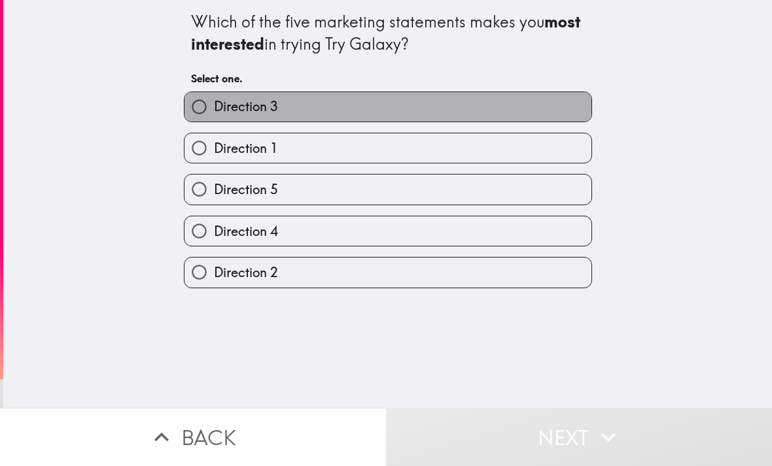
click at [570, 112] on label "Direction 3" at bounding box center [387, 106] width 407 height 29
click at [214, 112] on input "Direction 3" at bounding box center [198, 106] width 29 height 29
radio input "true"
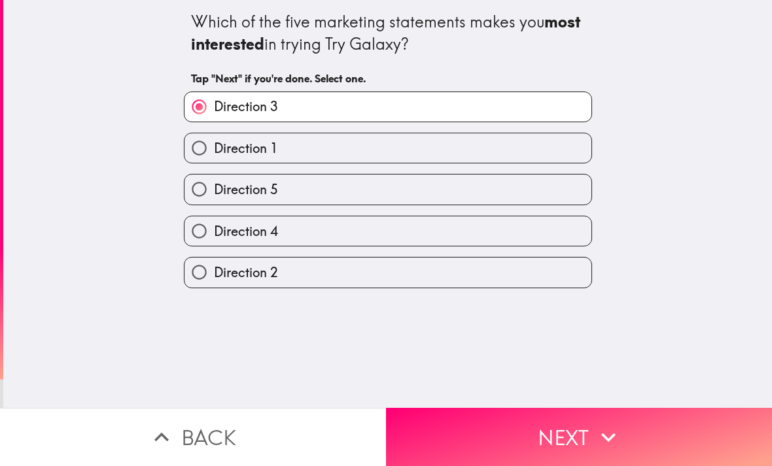
click at [547, 438] on button "Next" at bounding box center [579, 437] width 386 height 58
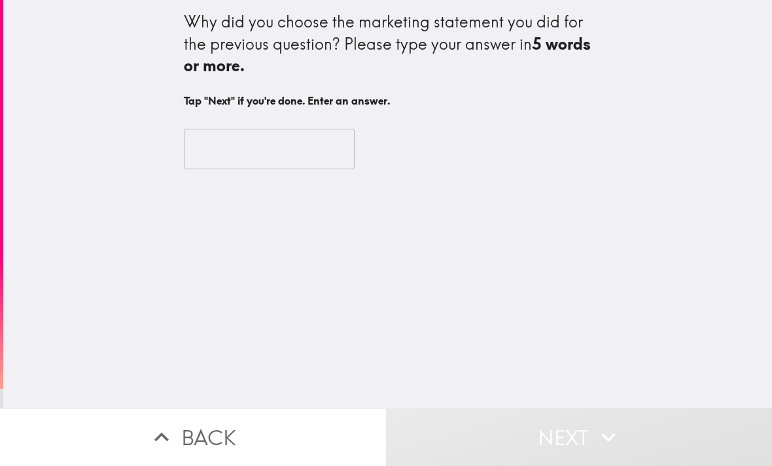
click at [252, 160] on input "text" at bounding box center [269, 149] width 171 height 41
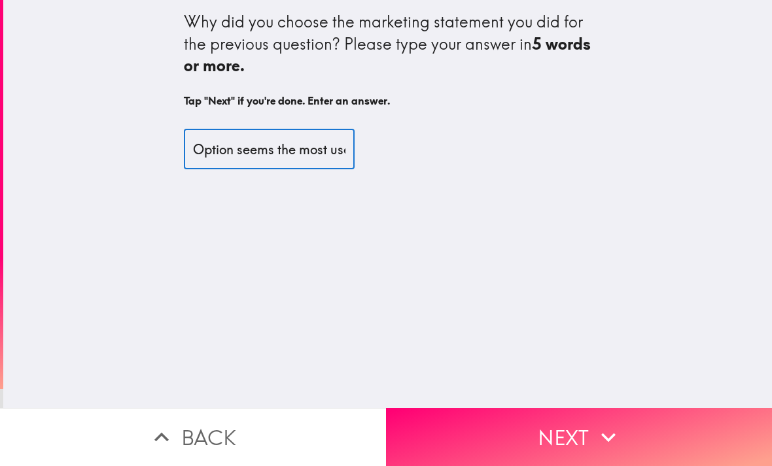
type input "Option seems the most useful"
click at [556, 433] on button "Next" at bounding box center [579, 437] width 386 height 58
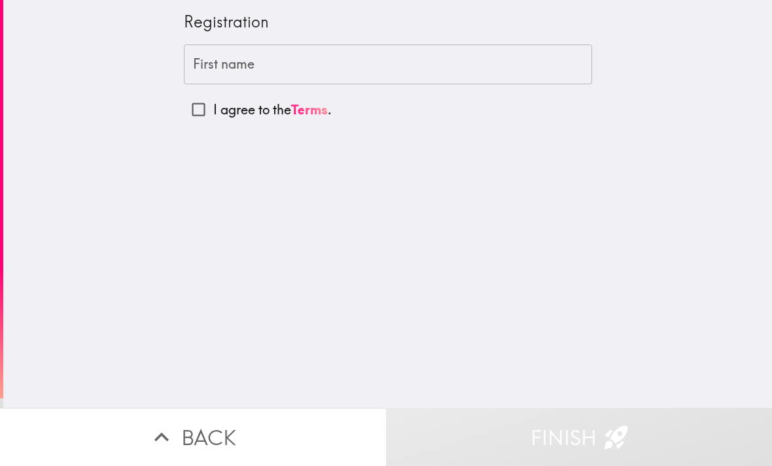
click at [312, 56] on input "First name" at bounding box center [388, 64] width 408 height 41
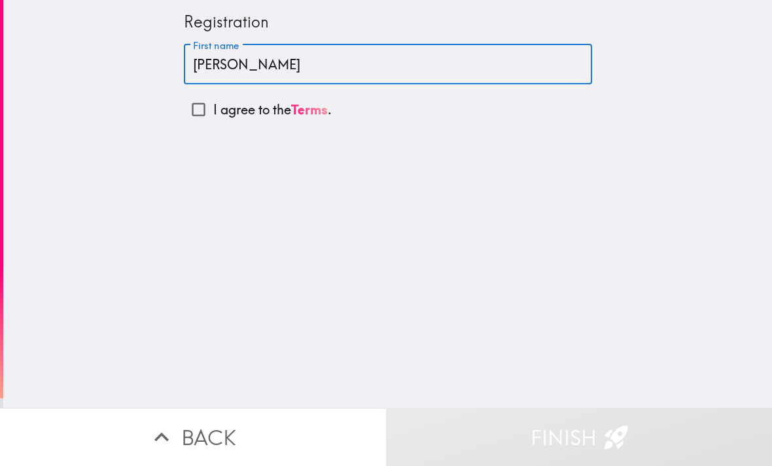
type input "[PERSON_NAME]"
click at [201, 109] on input "I agree to the Terms ." at bounding box center [198, 109] width 29 height 29
checkbox input "true"
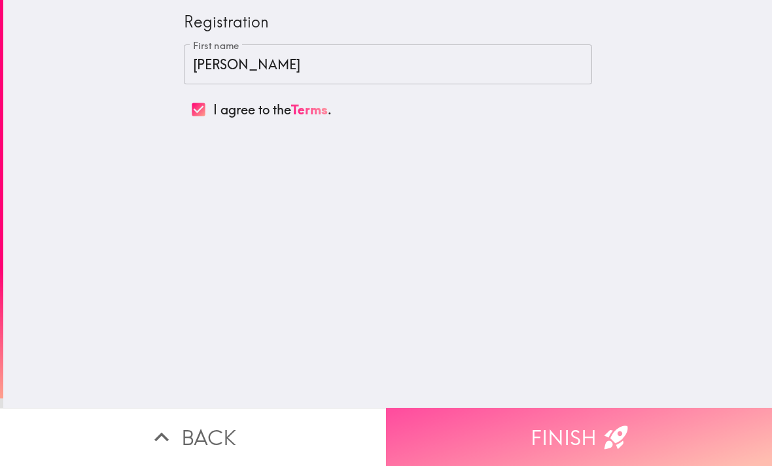
click at [599, 430] on button "Finish" at bounding box center [579, 437] width 386 height 58
